Goal: Transaction & Acquisition: Download file/media

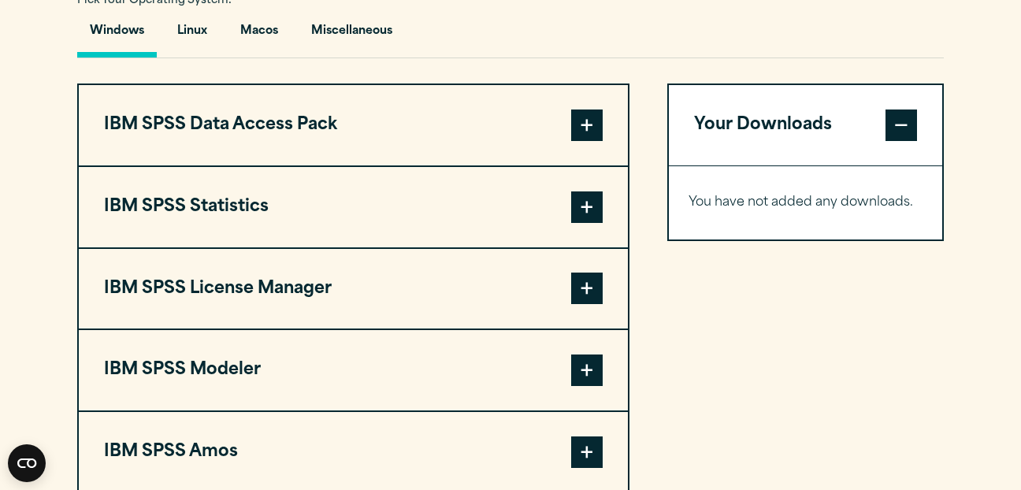
scroll to position [1197, 0]
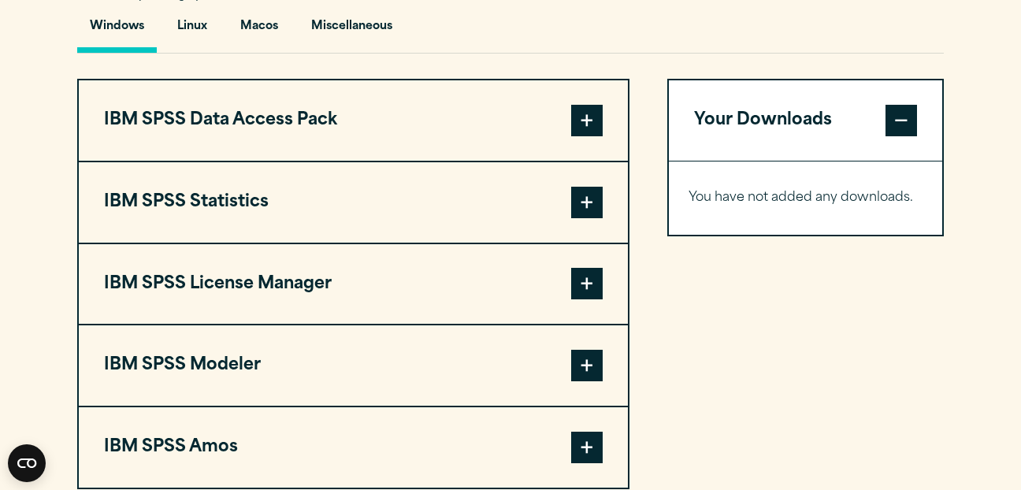
click at [590, 129] on span at bounding box center [586, 120] width 31 height 31
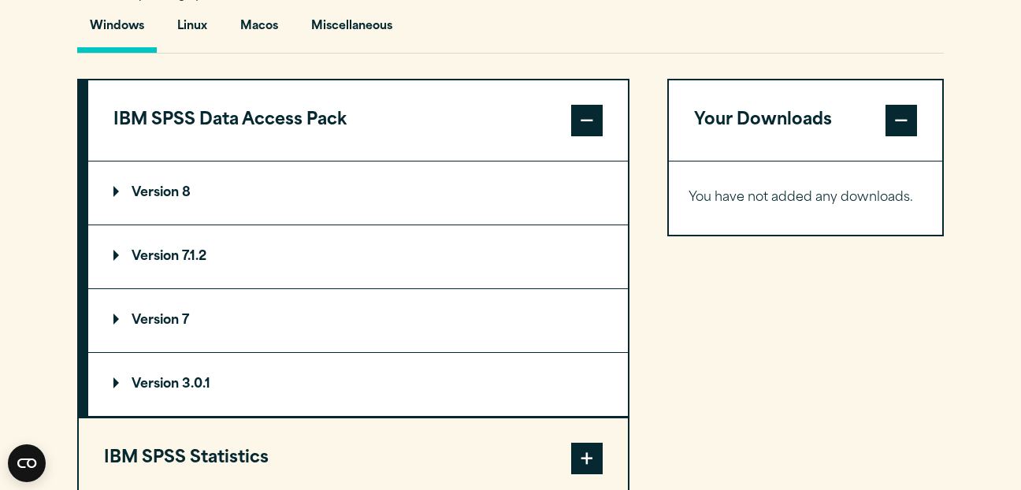
click at [590, 129] on span at bounding box center [586, 120] width 31 height 31
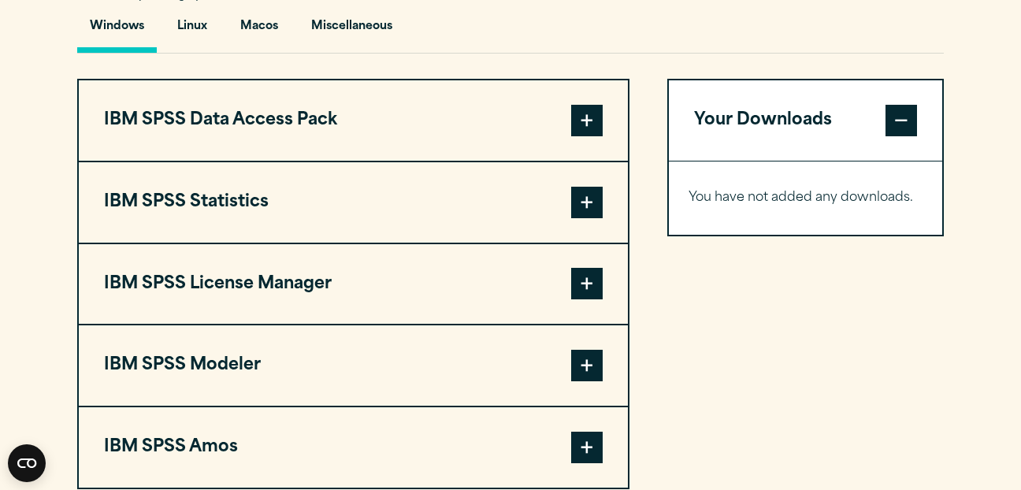
click at [579, 208] on span at bounding box center [586, 202] width 31 height 31
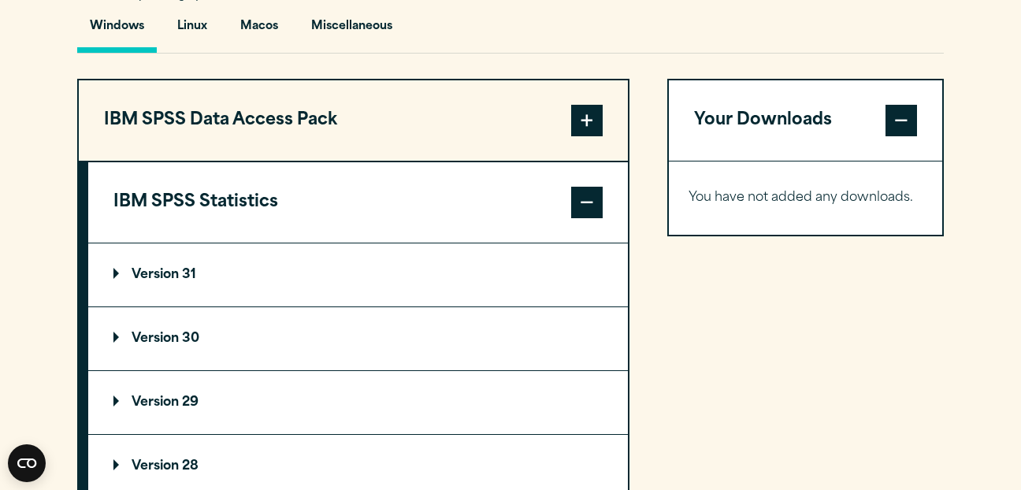
click at [156, 333] on p "Version 30" at bounding box center [156, 338] width 86 height 13
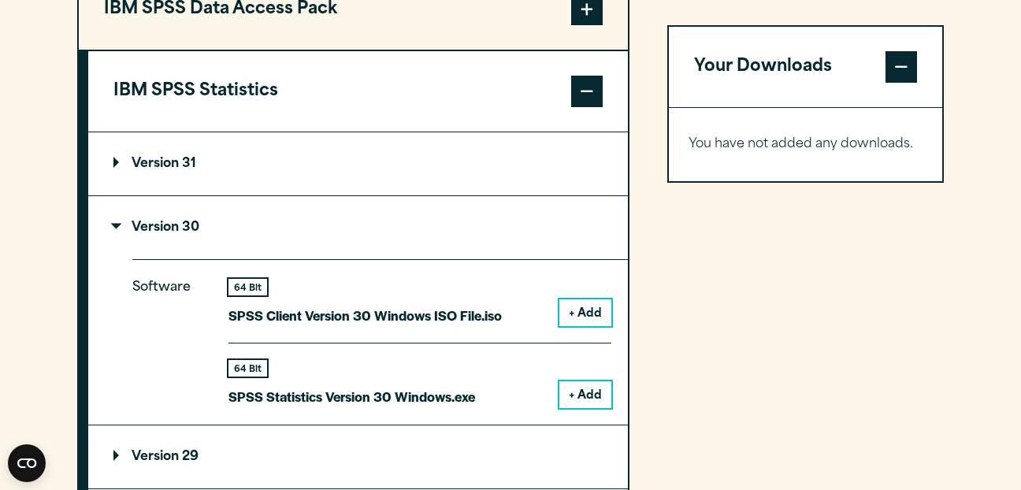
scroll to position [1314, 0]
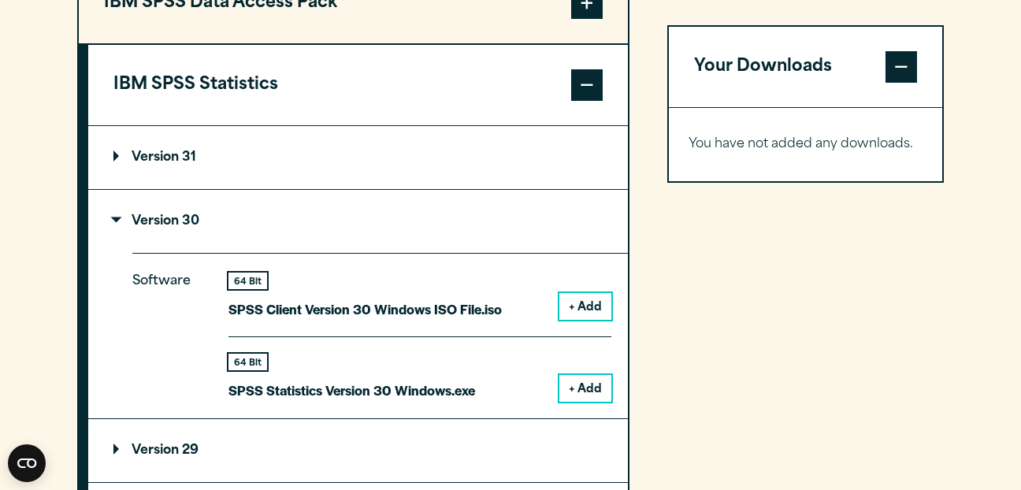
click at [592, 384] on button "+ Add" at bounding box center [585, 388] width 52 height 27
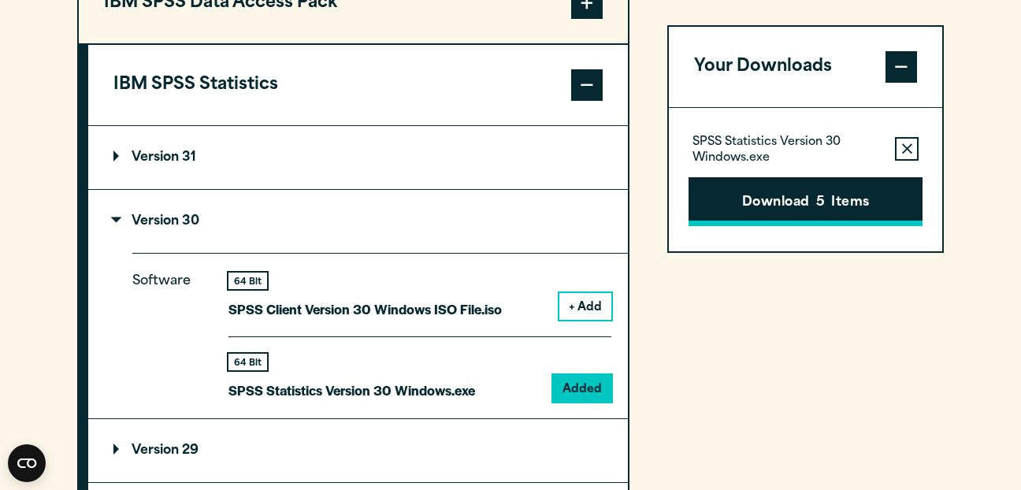
click at [807, 191] on button "Download 5 Items" at bounding box center [805, 201] width 234 height 49
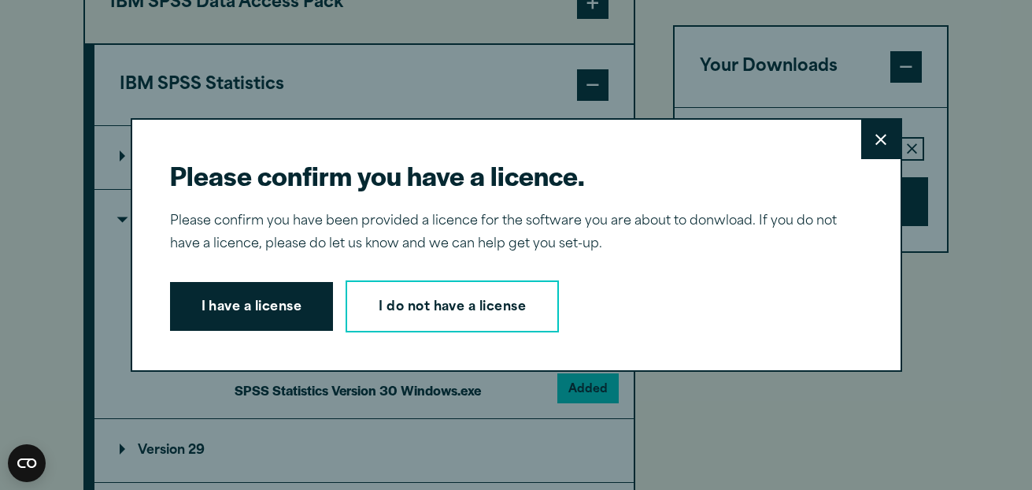
click at [269, 311] on button "I have a license" at bounding box center [252, 306] width 164 height 49
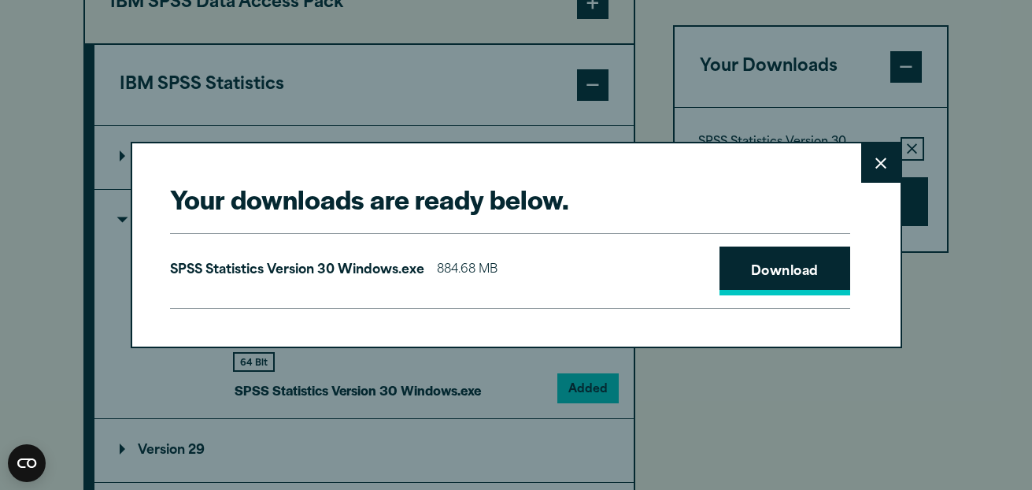
click at [768, 267] on link "Download" at bounding box center [785, 270] width 131 height 49
click at [876, 159] on icon at bounding box center [881, 163] width 11 height 12
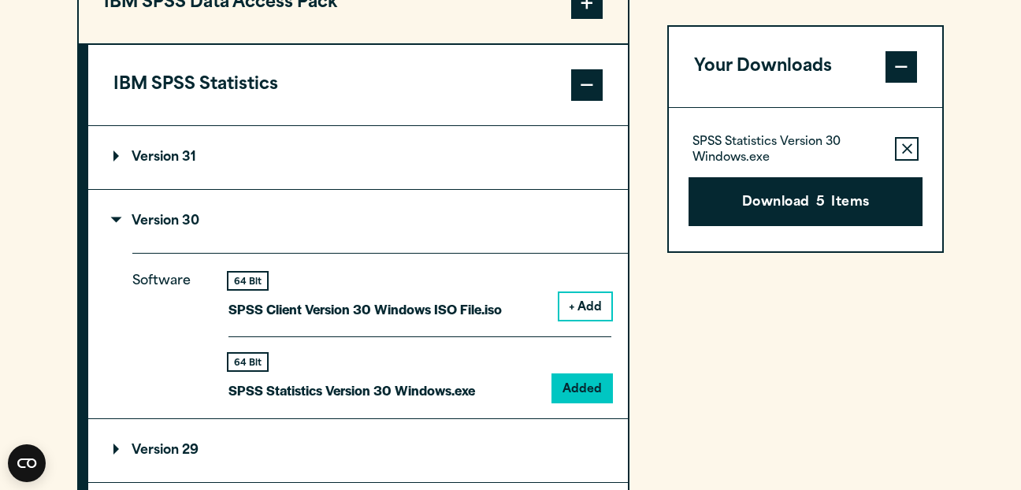
click at [270, 455] on summary "Version 29" at bounding box center [357, 450] width 539 height 63
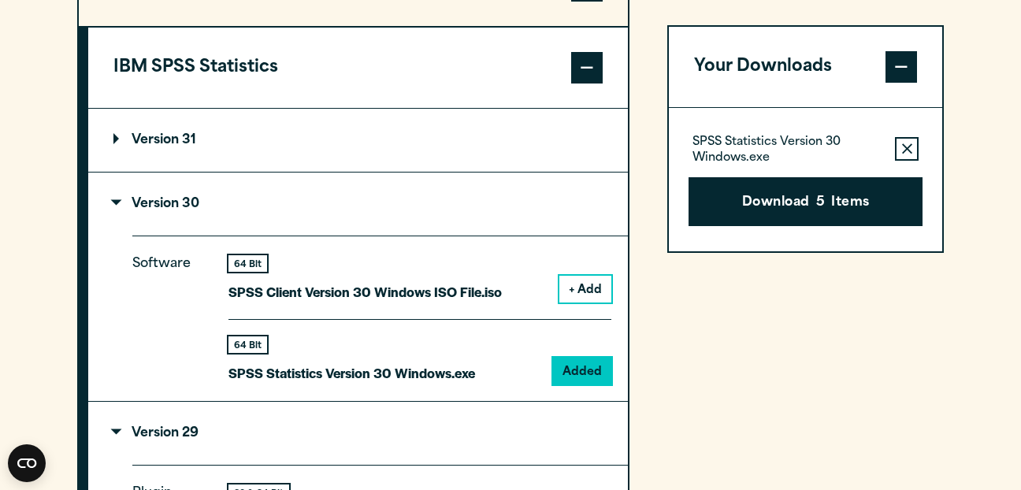
scroll to position [1346, 0]
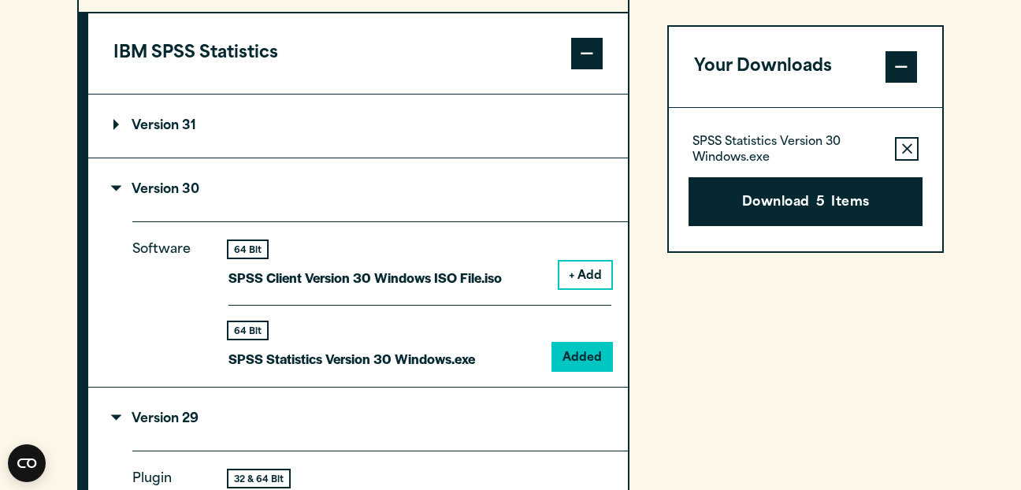
click at [898, 150] on button "Remove this item from your software download list" at bounding box center [907, 149] width 24 height 24
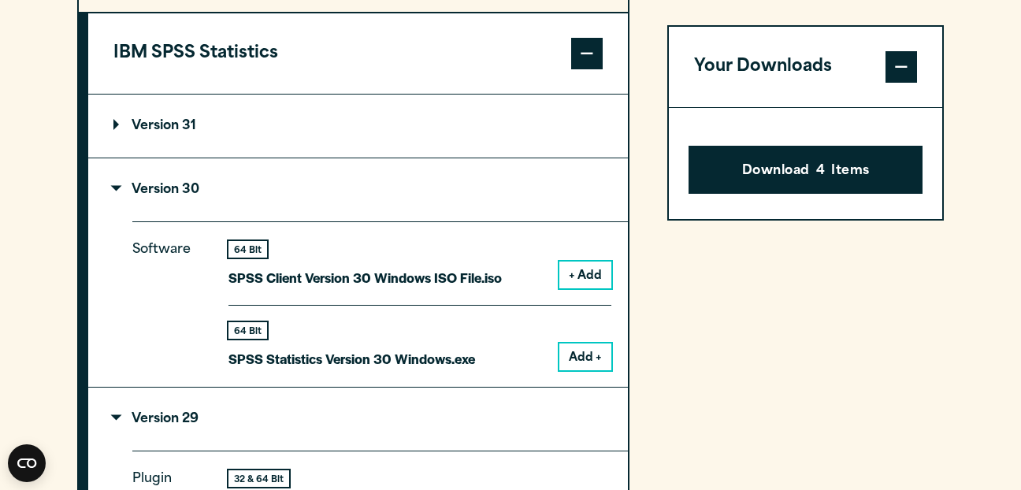
click at [888, 76] on span at bounding box center [900, 66] width 31 height 31
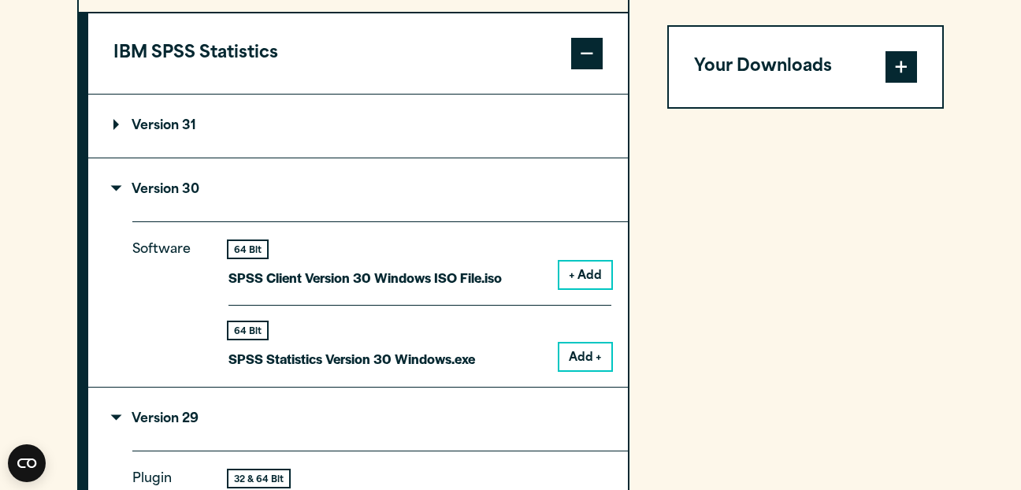
click at [562, 361] on button "Add +" at bounding box center [585, 356] width 52 height 27
click at [899, 65] on span at bounding box center [900, 66] width 31 height 31
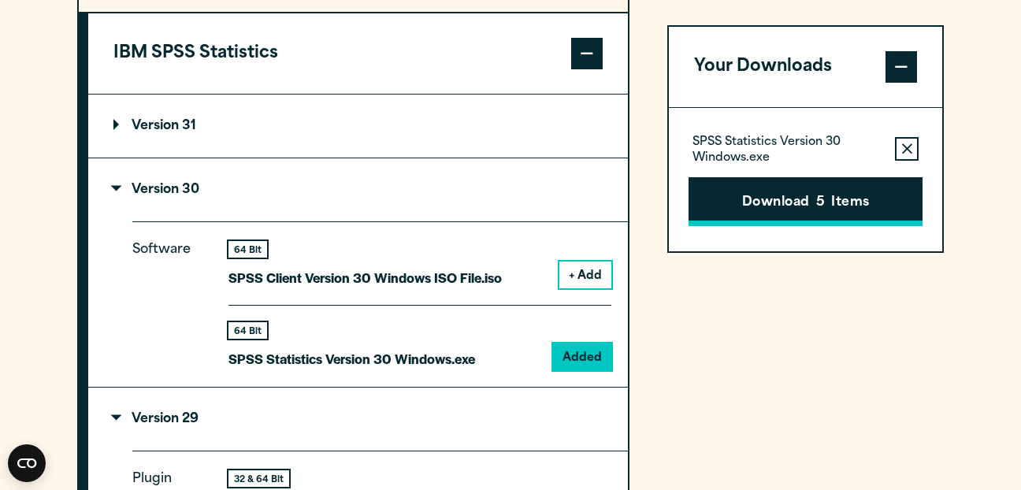
click at [793, 205] on button "Download 5 Items" at bounding box center [805, 201] width 234 height 49
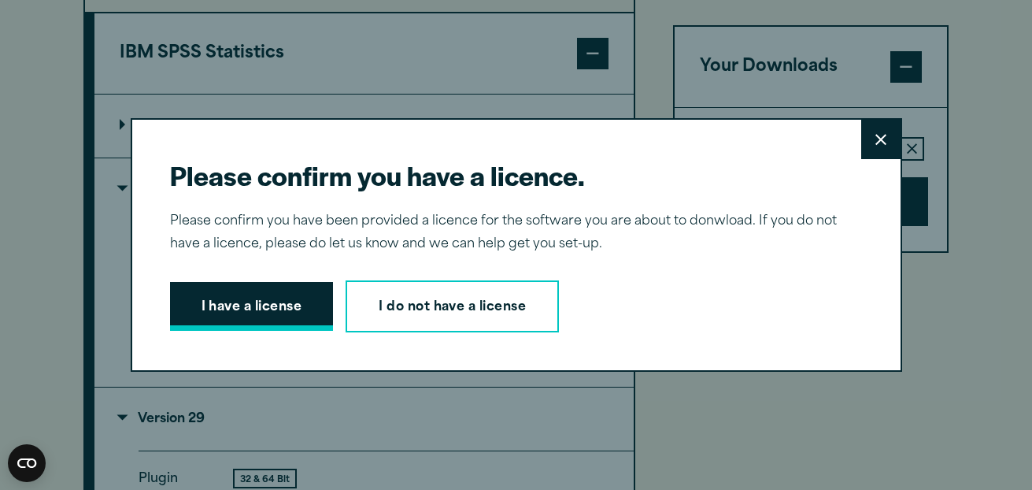
click at [294, 312] on button "I have a license" at bounding box center [252, 306] width 164 height 49
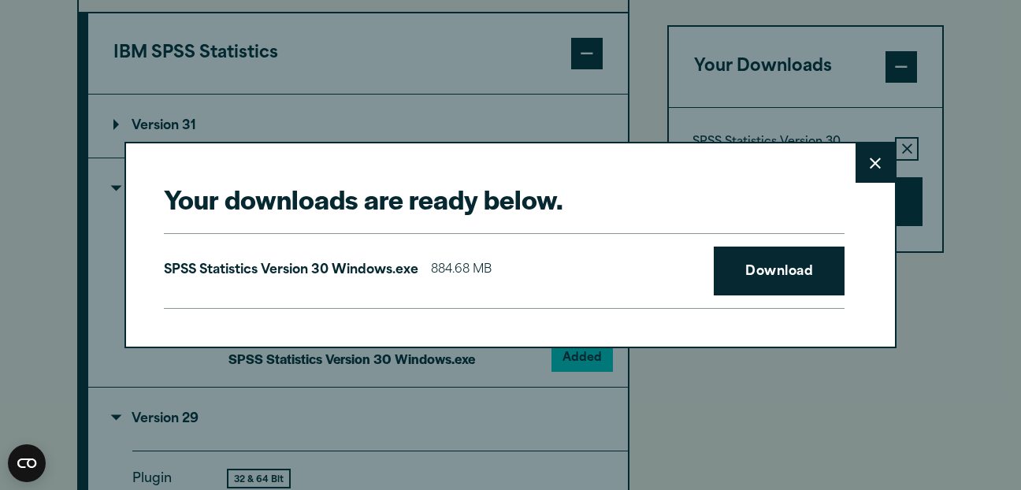
click at [891, 162] on button "Close" at bounding box center [874, 162] width 39 height 39
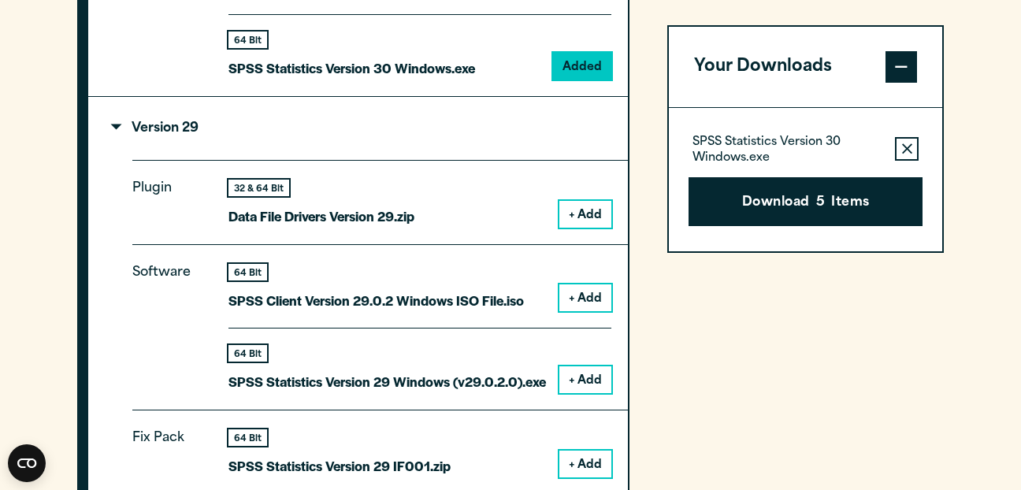
scroll to position [1650, 0]
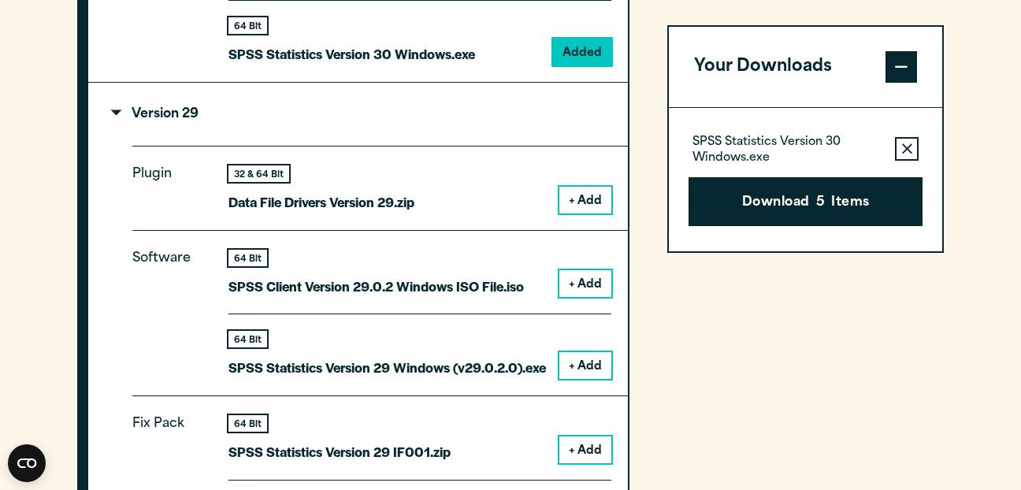
click at [570, 358] on button "+ Add" at bounding box center [585, 365] width 52 height 27
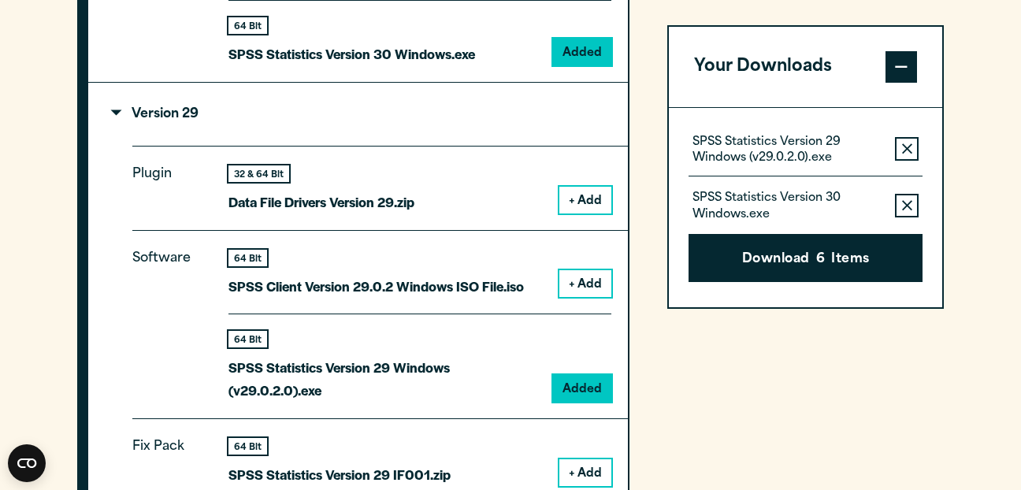
click at [904, 200] on icon "button" at bounding box center [907, 205] width 10 height 11
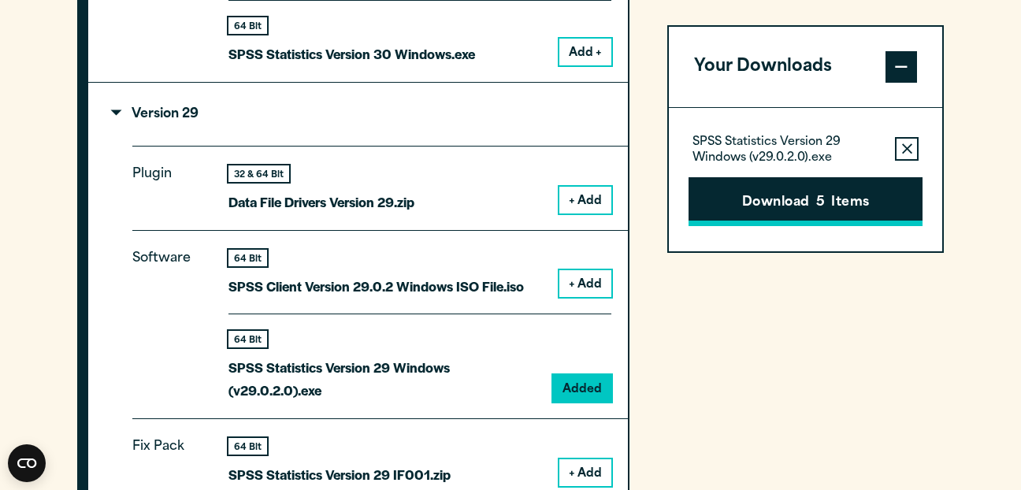
click at [838, 194] on button "Download 5 Items" at bounding box center [805, 201] width 234 height 49
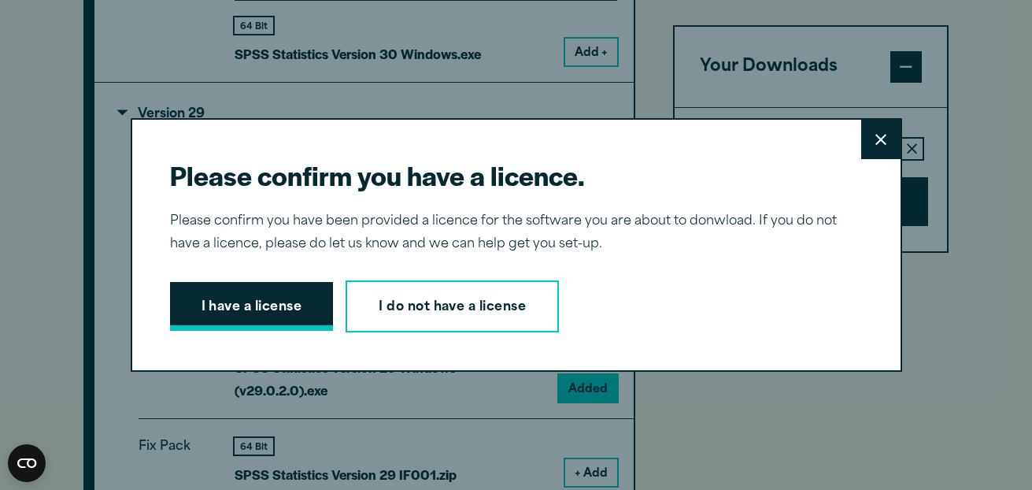
click at [220, 314] on button "I have a license" at bounding box center [252, 306] width 164 height 49
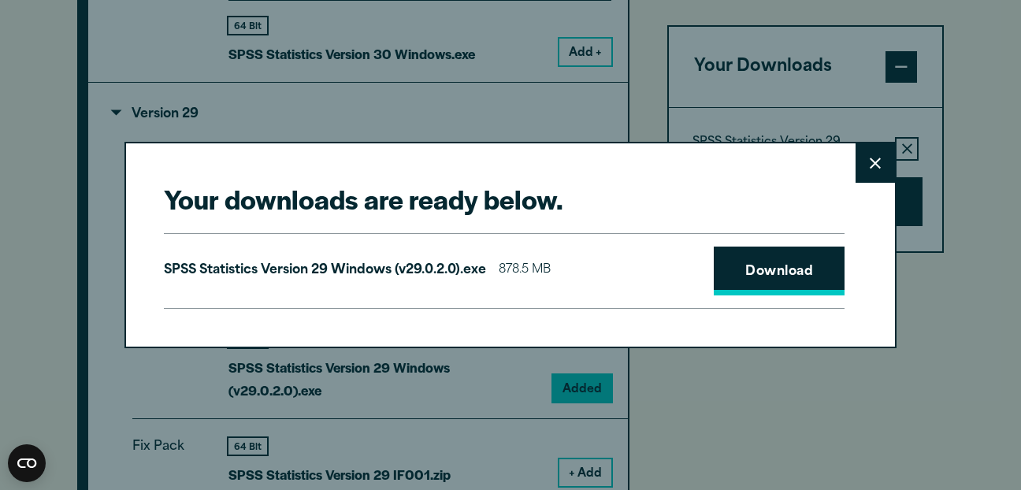
click at [761, 280] on link "Download" at bounding box center [778, 270] width 131 height 49
